Goal: Transaction & Acquisition: Purchase product/service

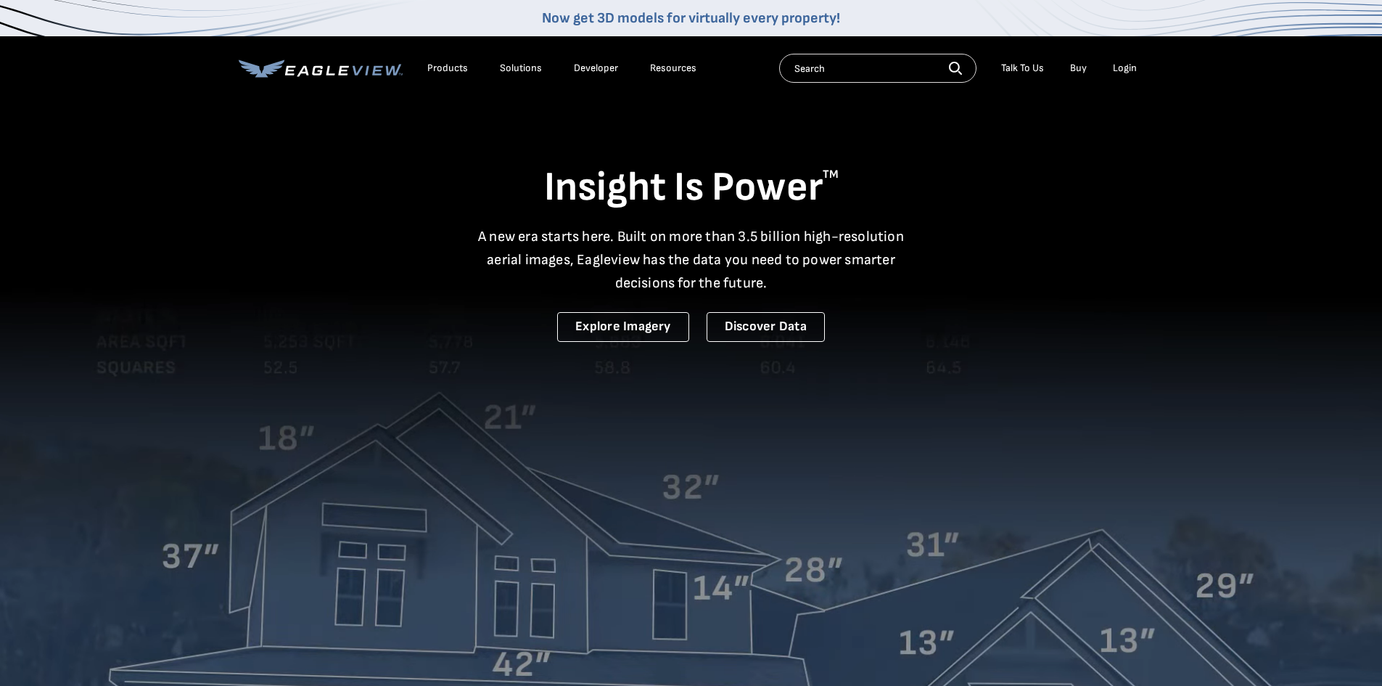
click at [684, 68] on div "Login" at bounding box center [1125, 68] width 24 height 13
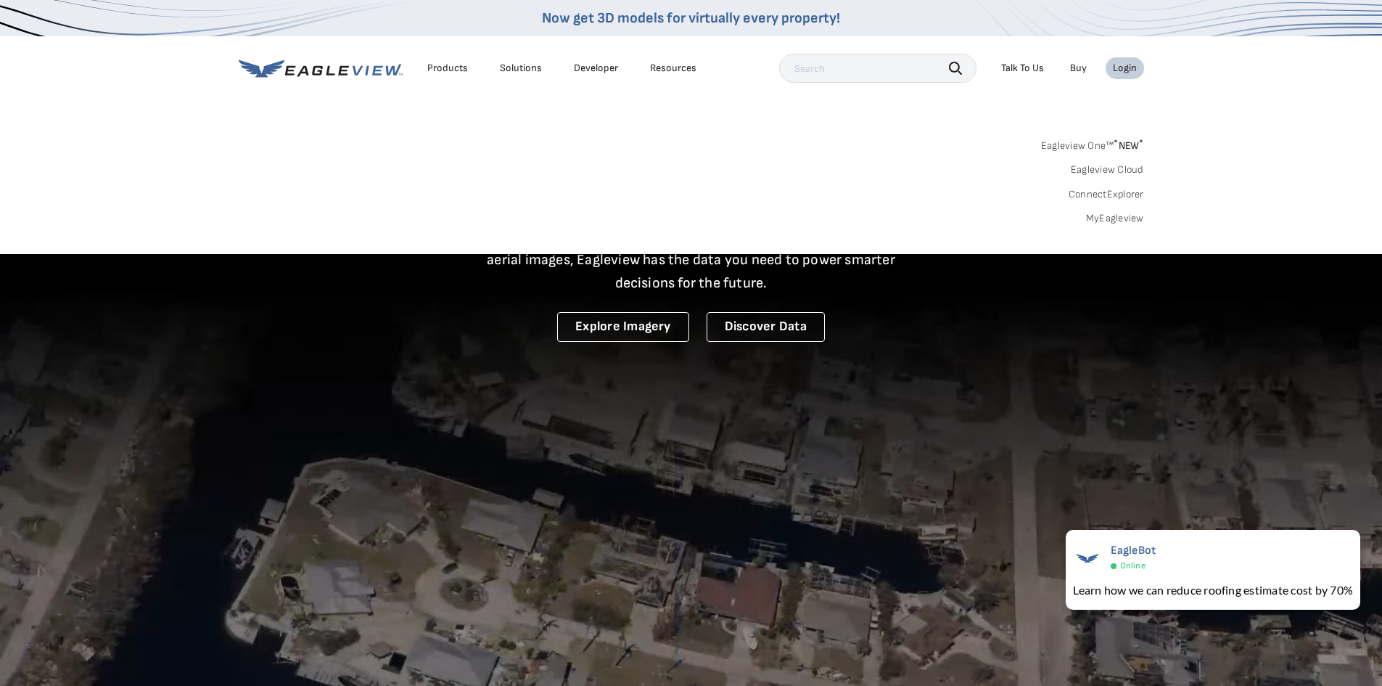
click at [684, 208] on div "Eagleview One™ * NEW * Eagleview Cloud ConnectExplorer MyEagleview" at bounding box center [692, 180] width 906 height 90
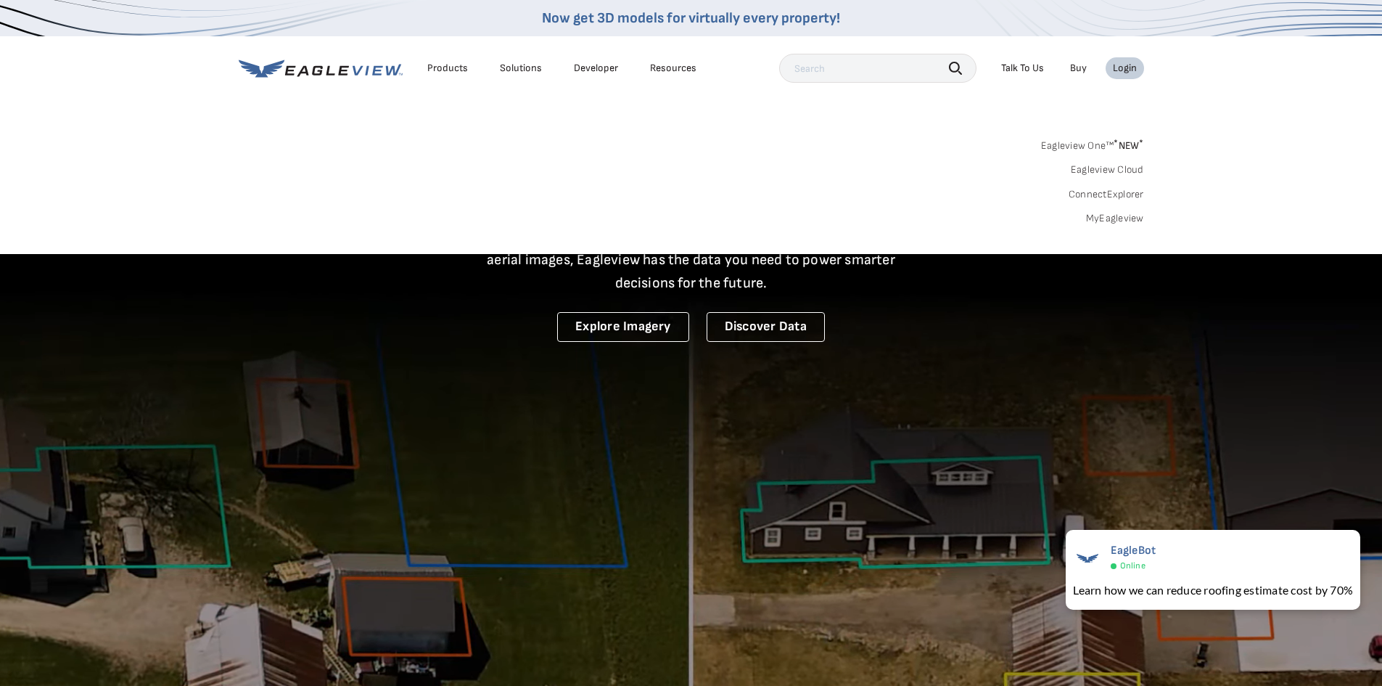
click at [684, 217] on link "MyEagleview" at bounding box center [1115, 218] width 58 height 13
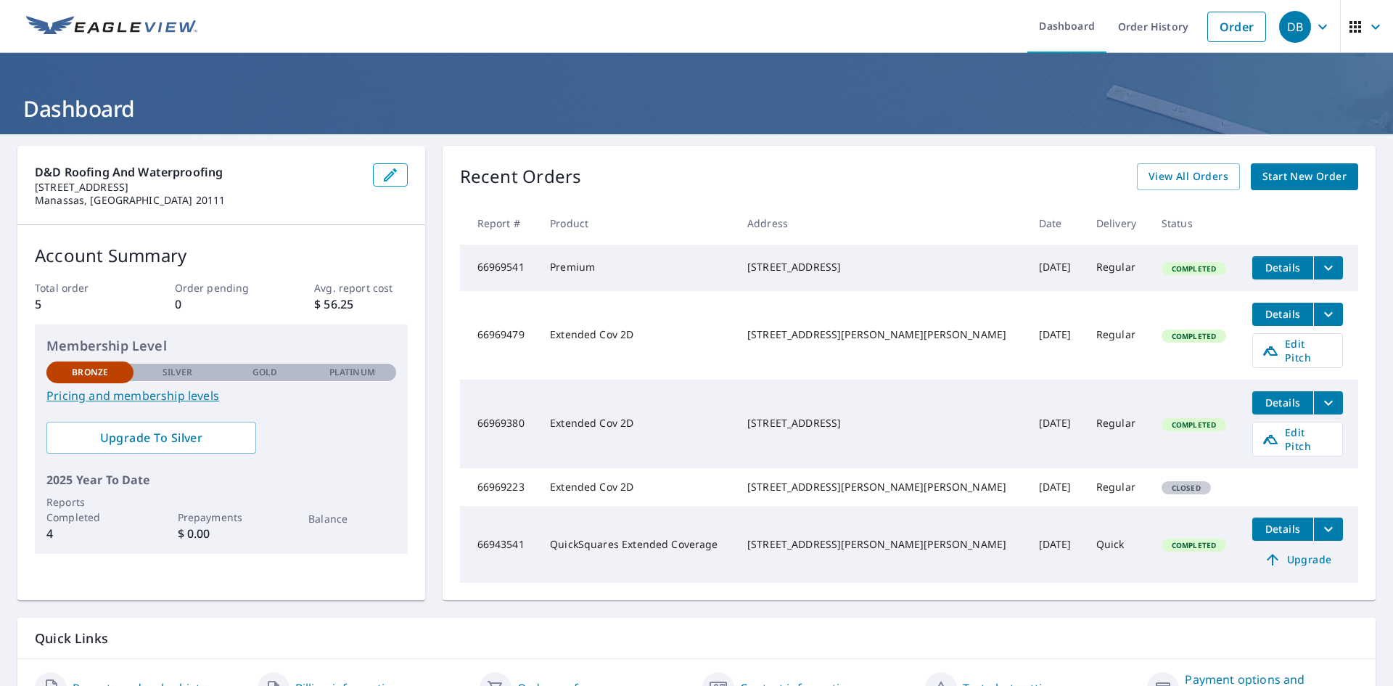
click at [1285, 169] on span "Start New Order" at bounding box center [1305, 177] width 84 height 18
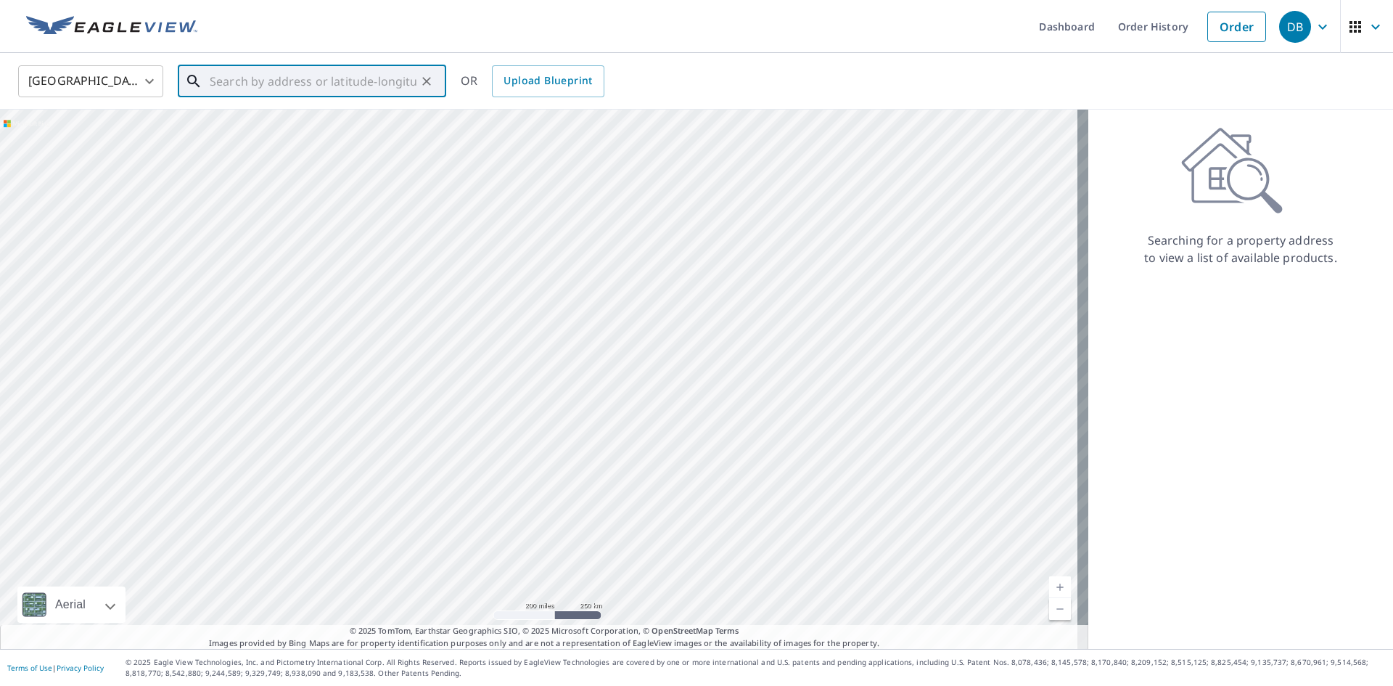
click at [266, 89] on input "text" at bounding box center [313, 81] width 207 height 41
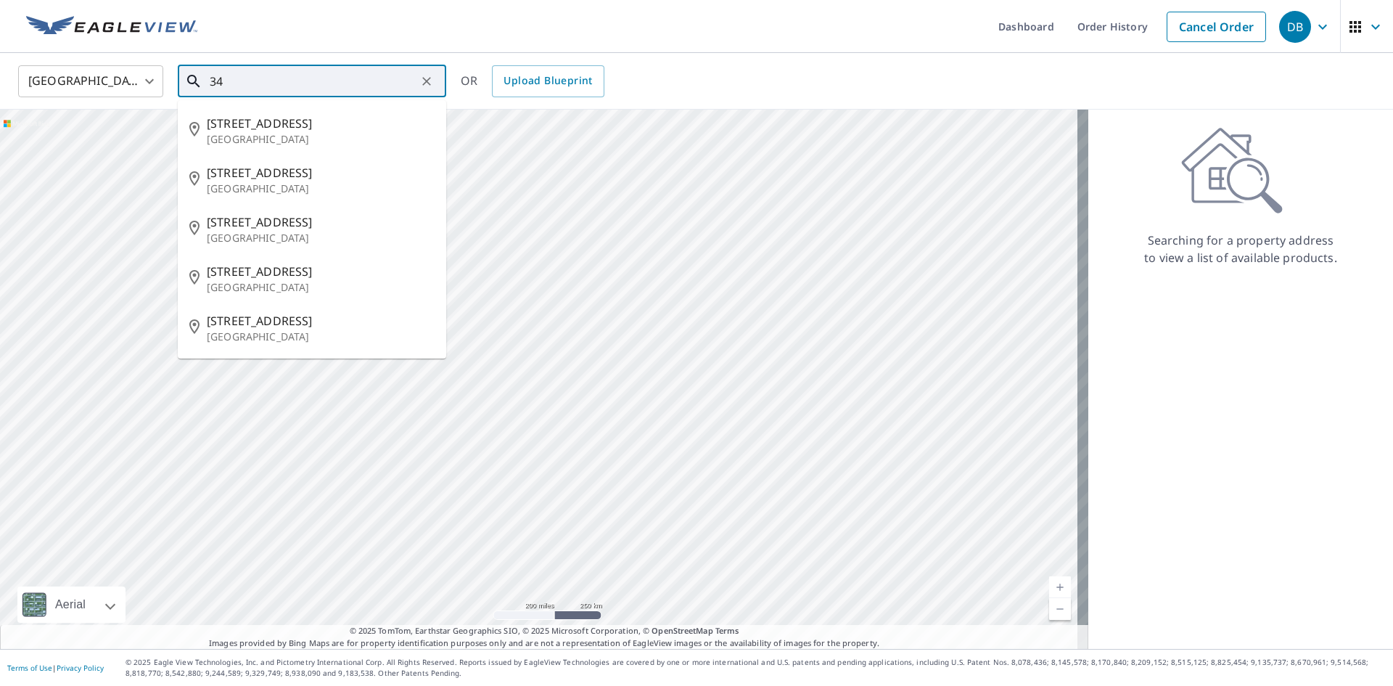
type input "3"
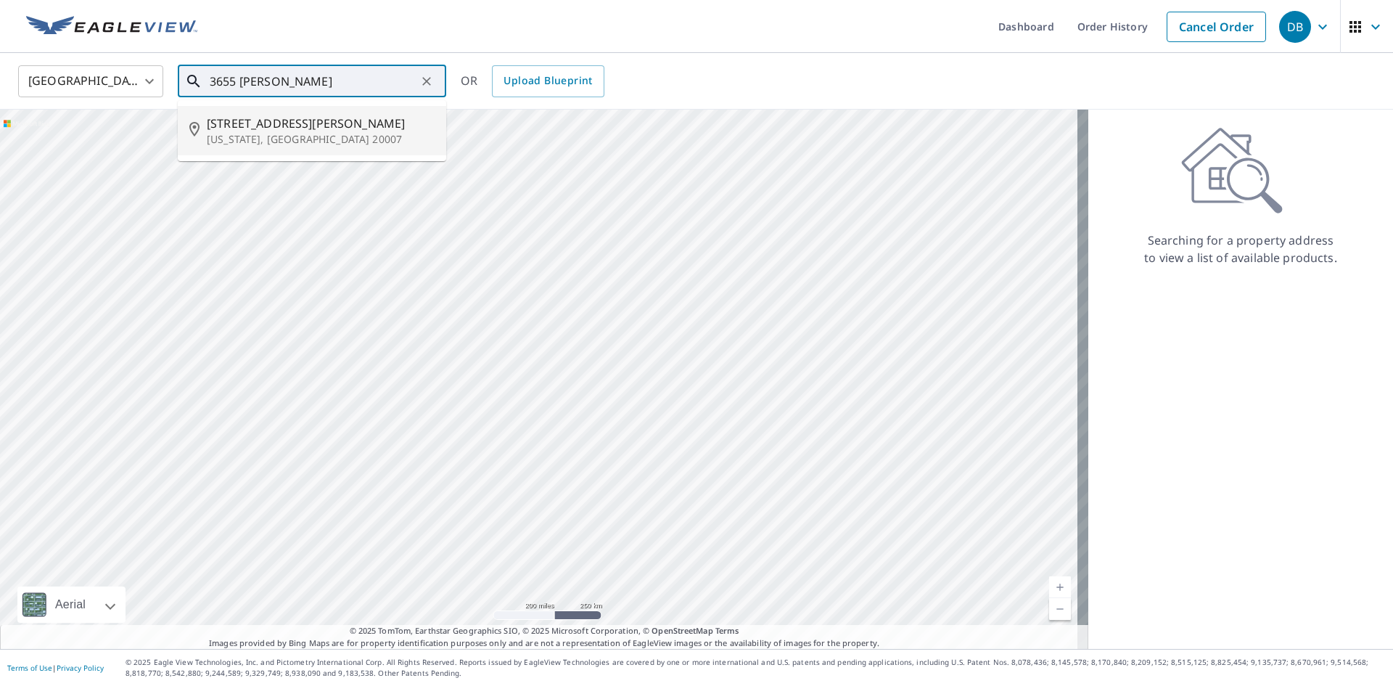
click at [270, 127] on span "[STREET_ADDRESS][PERSON_NAME]" at bounding box center [321, 123] width 228 height 17
type input "[STREET_ADDRESS][PERSON_NAME][US_STATE]"
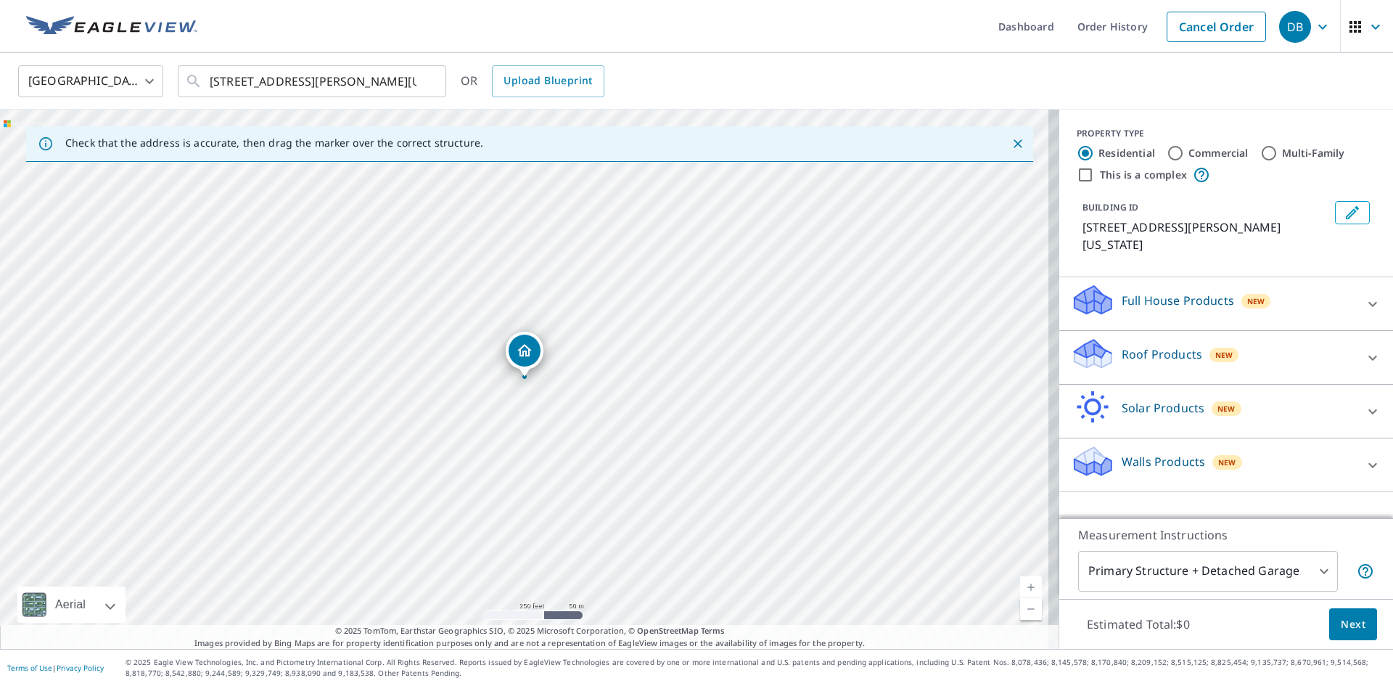
click at [1020, 587] on link "Current Level 17, Zoom In" at bounding box center [1031, 587] width 22 height 22
click at [1020, 587] on link "Current Level 17.98723270392612, Zoom In" at bounding box center [1031, 587] width 22 height 22
click at [1020, 608] on link "Current Level 20, Zoom Out" at bounding box center [1031, 609] width 22 height 22
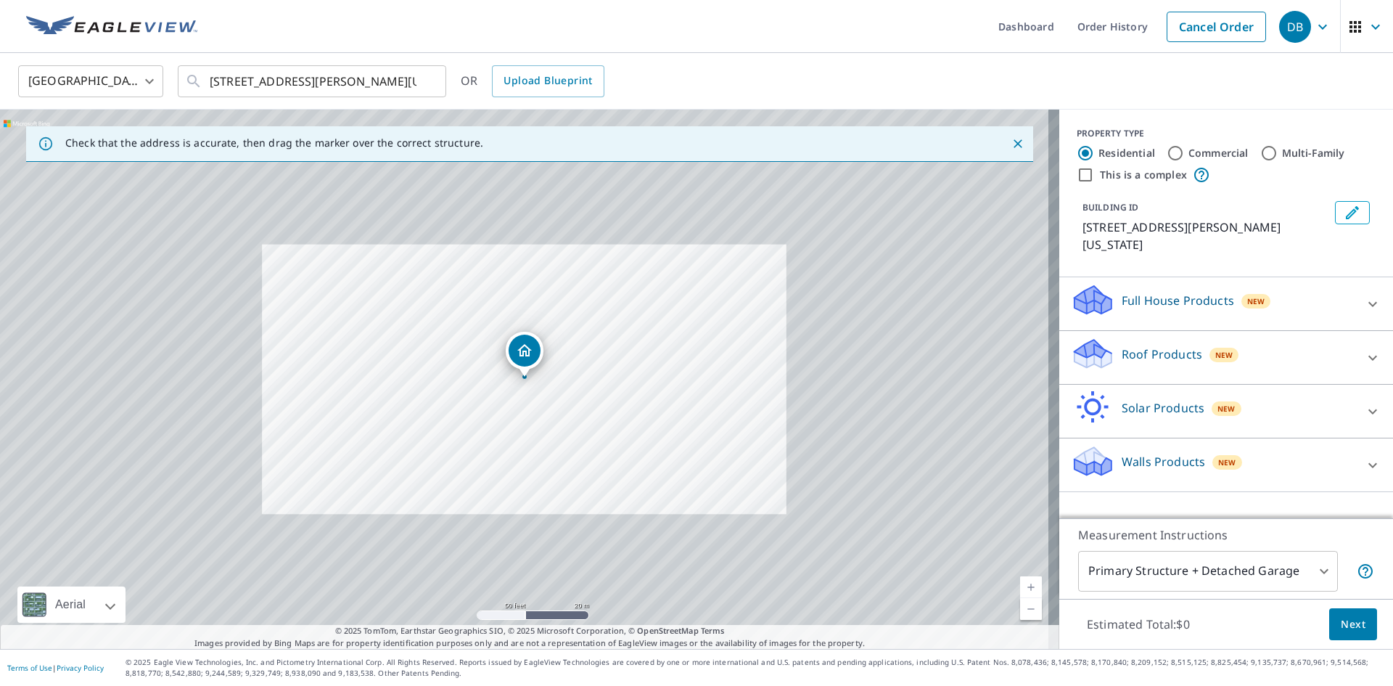
click at [1020, 608] on link "Current Level 19, Zoom Out" at bounding box center [1031, 609] width 22 height 22
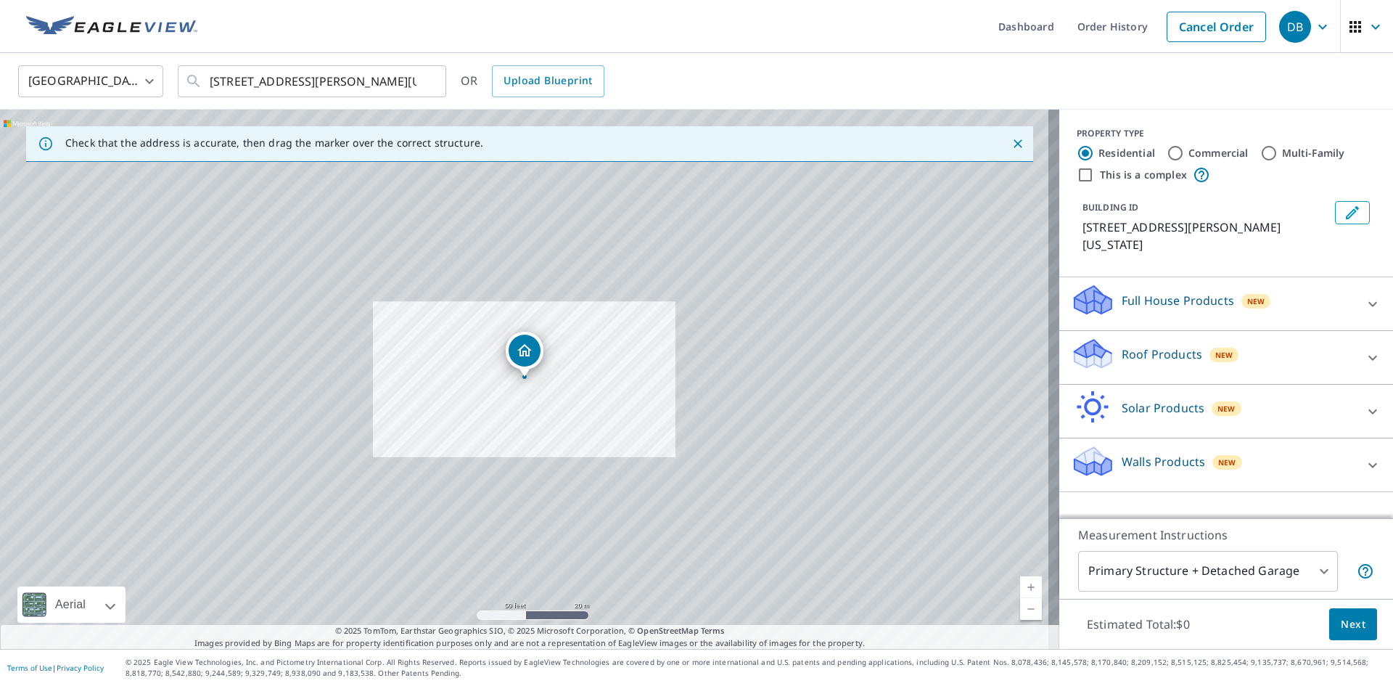
click at [1020, 608] on link "Current Level 19, Zoom Out" at bounding box center [1031, 609] width 22 height 22
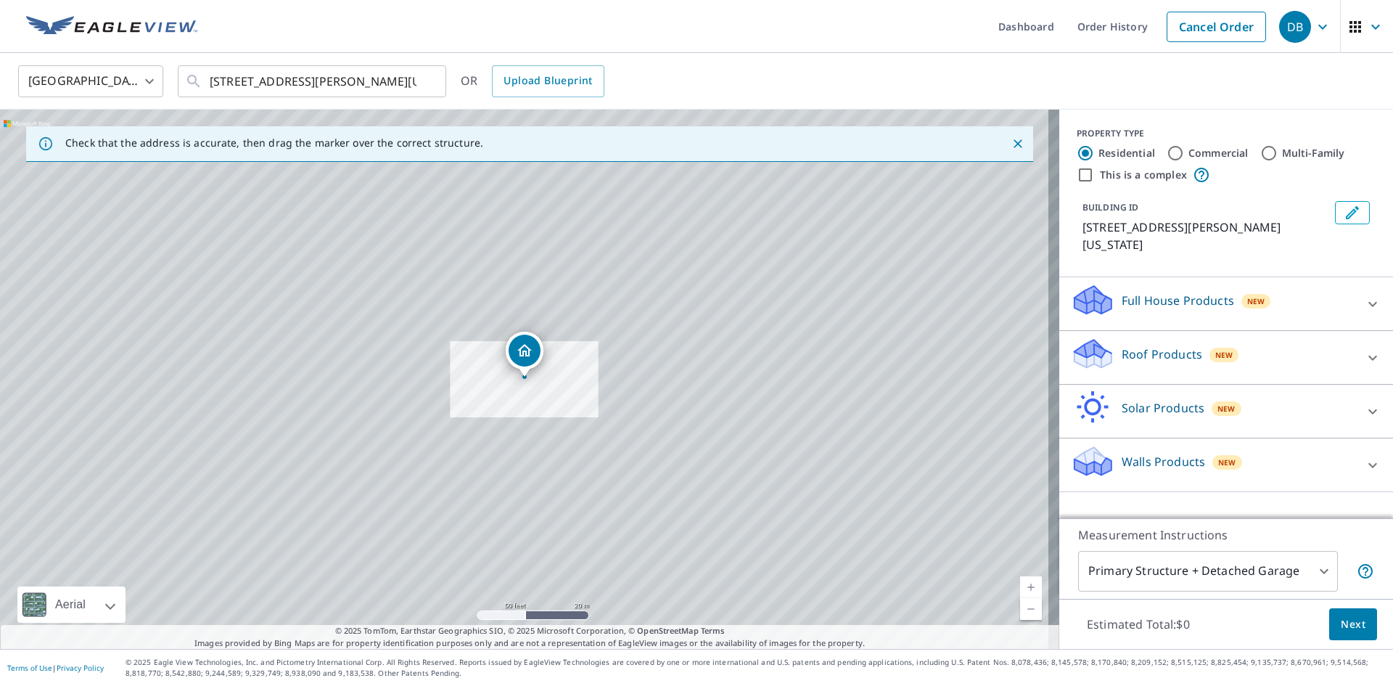
click at [1020, 608] on link "Current Level 17.20847625592059, Zoom Out" at bounding box center [1031, 609] width 22 height 22
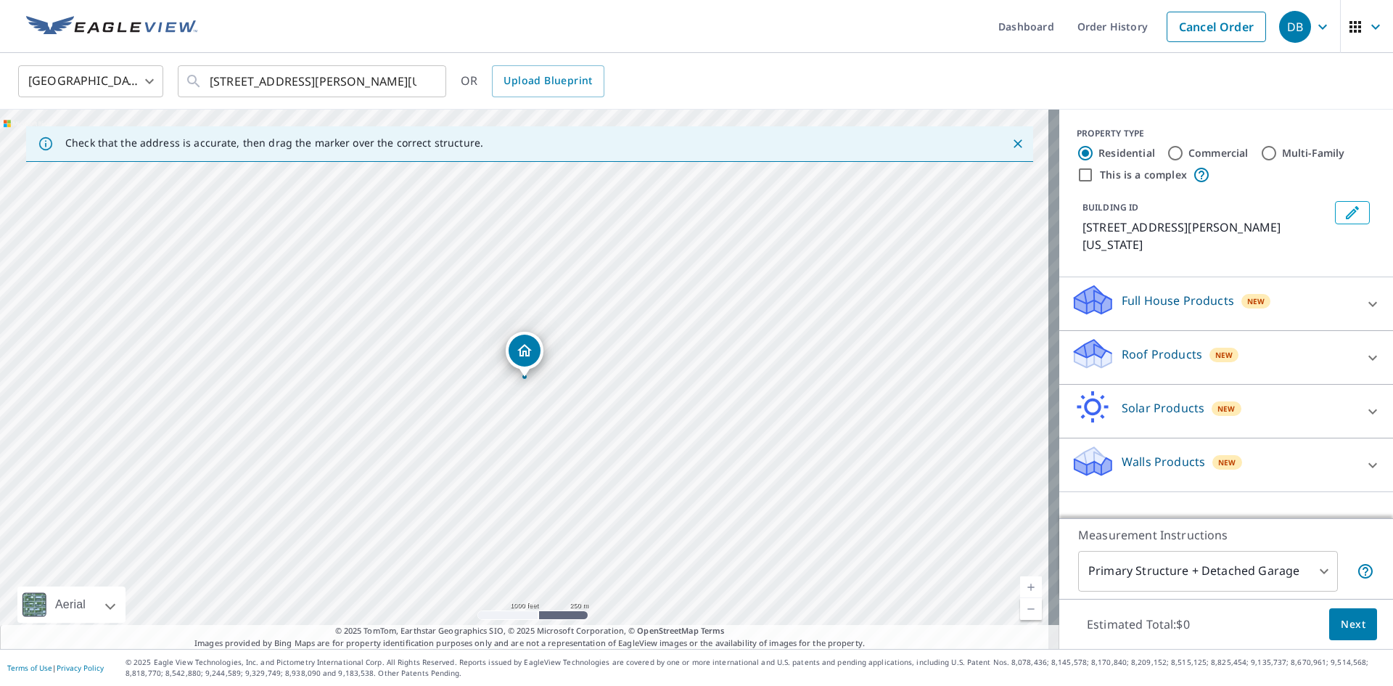
click at [1341, 624] on span "Next" at bounding box center [1353, 624] width 25 height 18
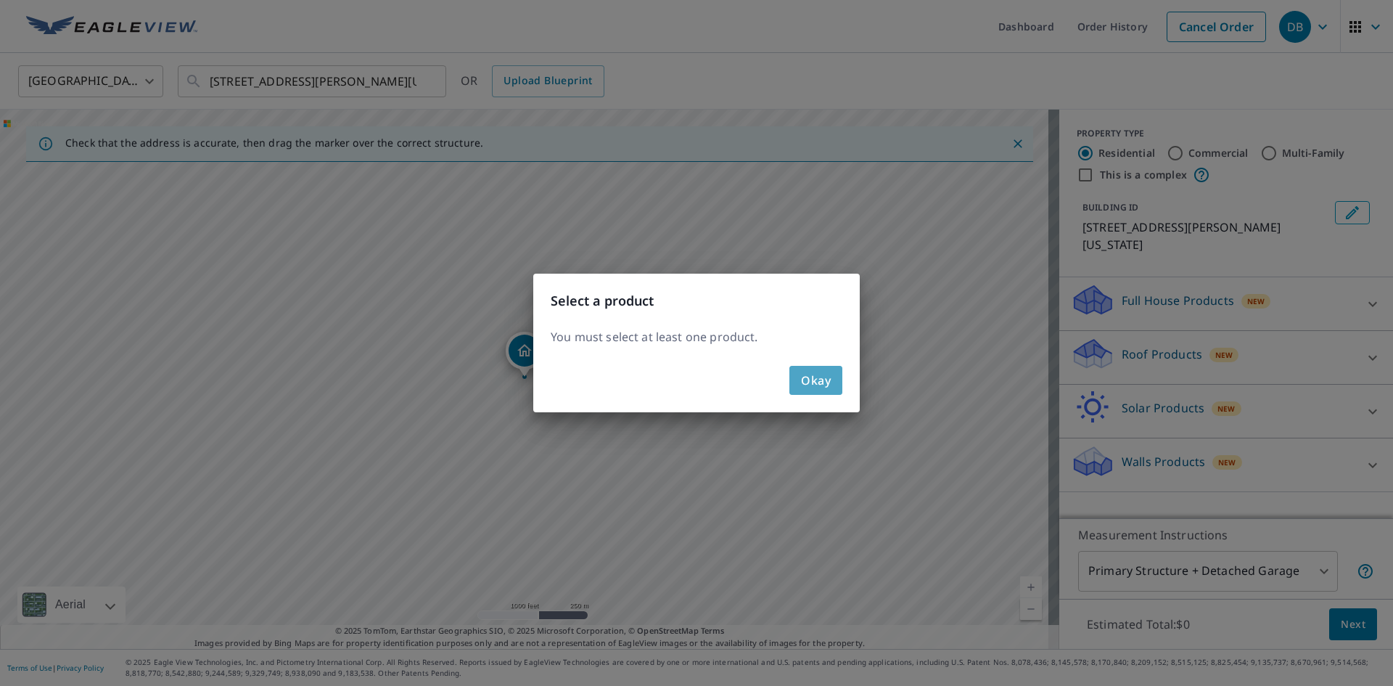
click at [818, 376] on span "Okay" at bounding box center [816, 380] width 30 height 20
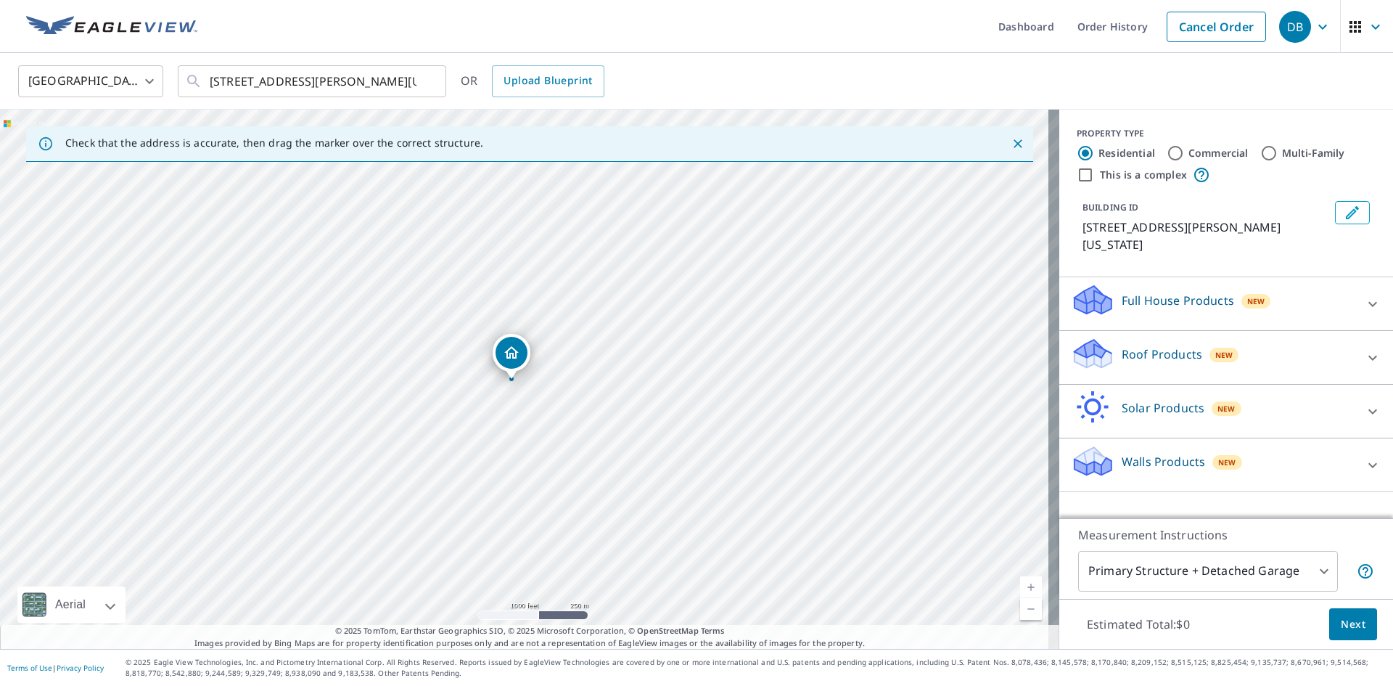
click at [1167, 155] on input "Commercial" at bounding box center [1175, 152] width 17 height 17
radio input "true"
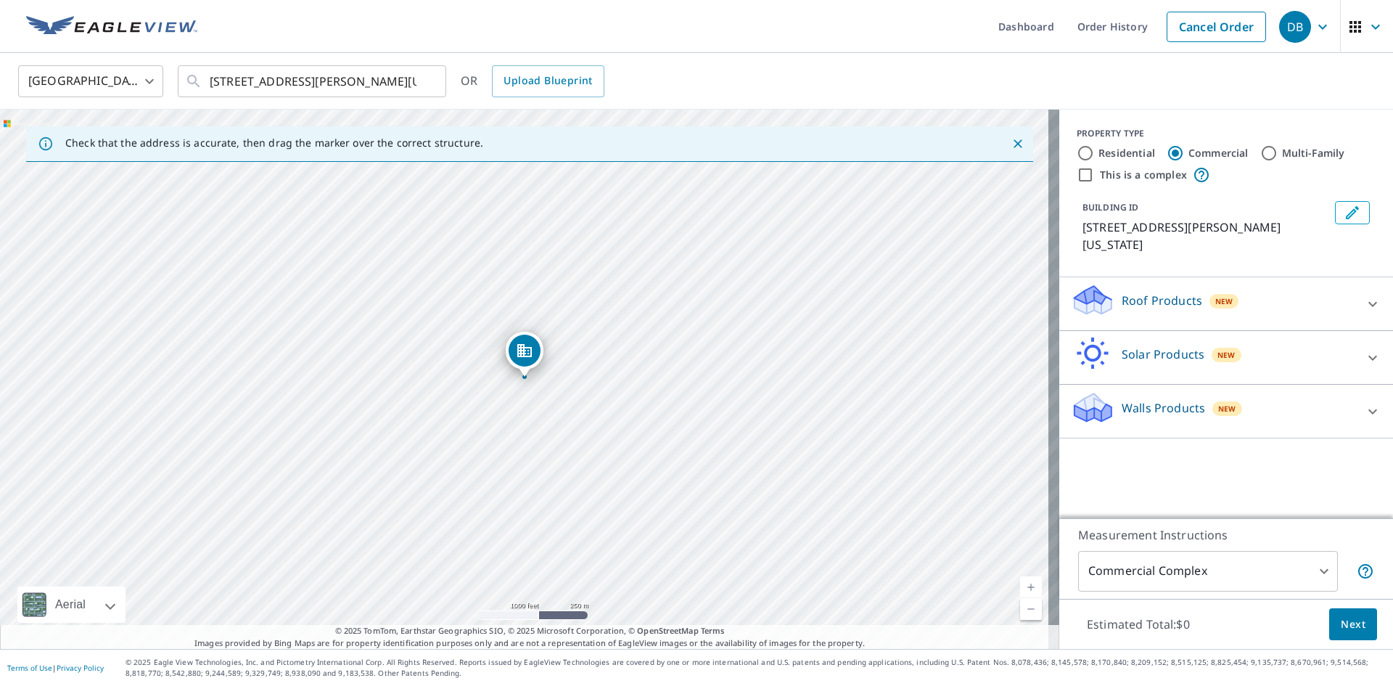
type input "4"
click at [1168, 292] on p "Roof Products" at bounding box center [1162, 300] width 81 height 17
